Goal: Task Accomplishment & Management: Use online tool/utility

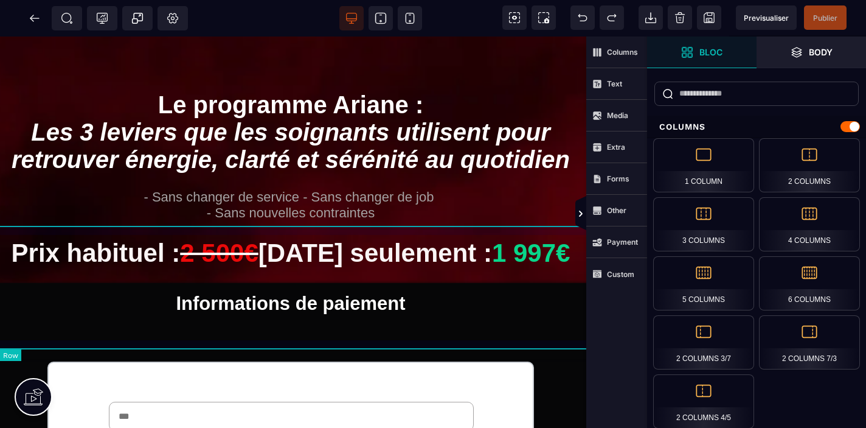
scroll to position [0, 156]
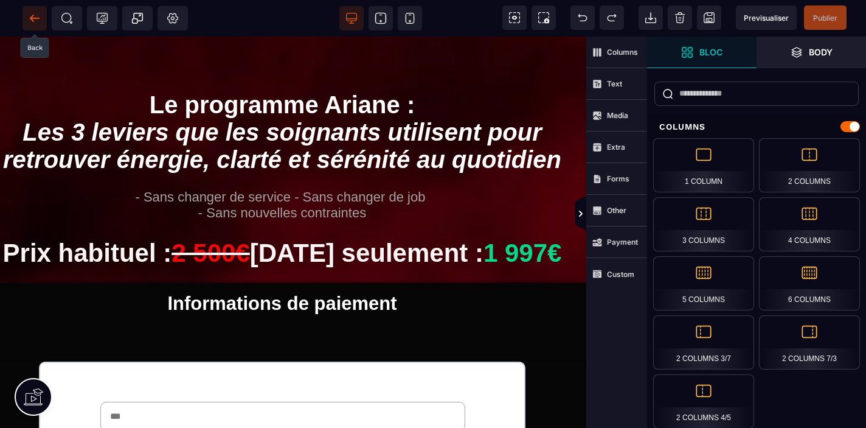
click at [30, 13] on icon at bounding box center [35, 18] width 12 height 12
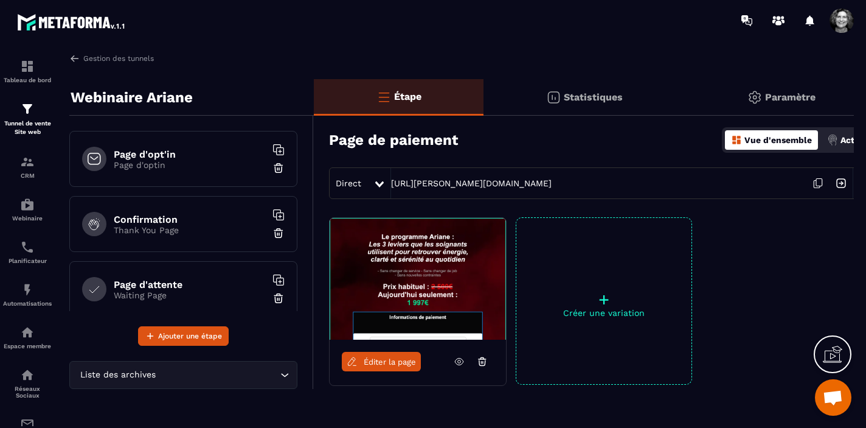
click at [386, 364] on span "Éditer la page" at bounding box center [390, 361] width 52 height 9
